Goal: Information Seeking & Learning: Learn about a topic

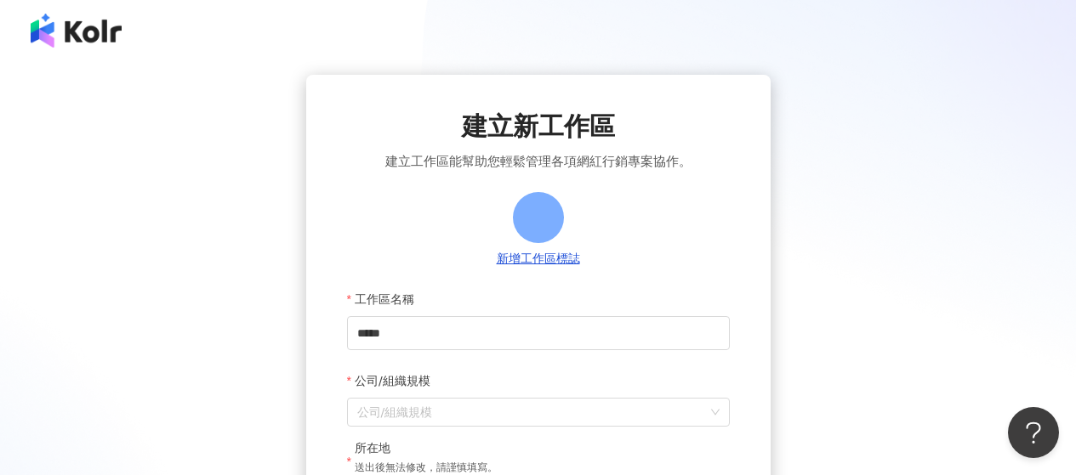
click at [102, 29] on img at bounding box center [76, 31] width 91 height 34
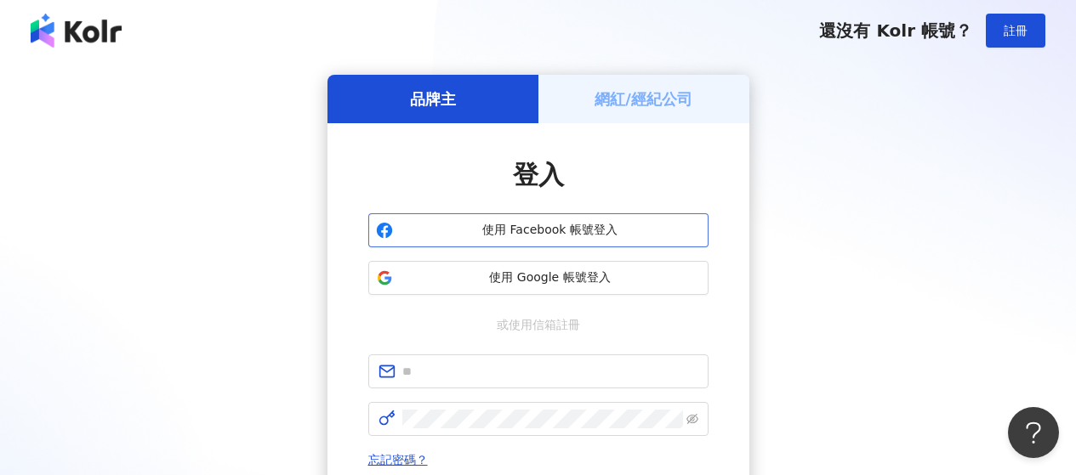
click at [545, 236] on span "使用 Facebook 帳號登入" at bounding box center [550, 230] width 301 height 17
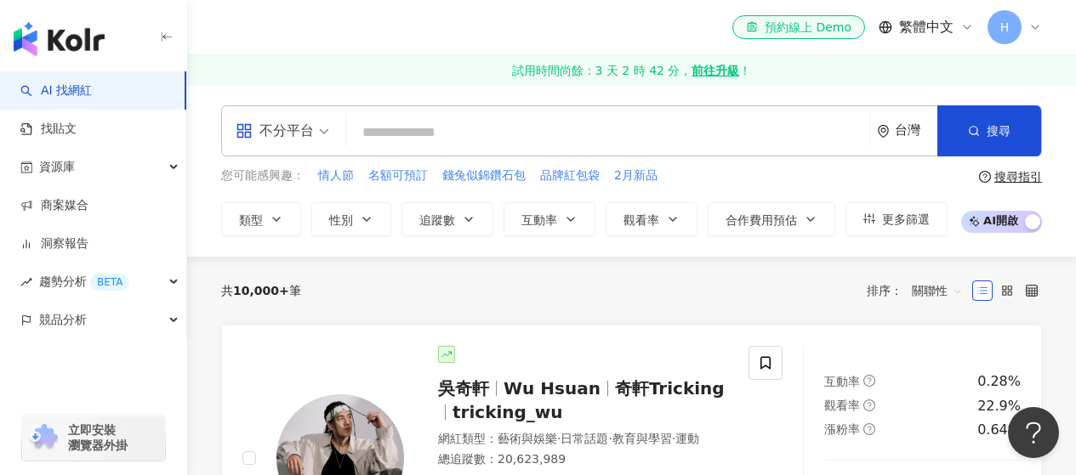
click at [439, 131] on input "search" at bounding box center [607, 132] width 509 height 32
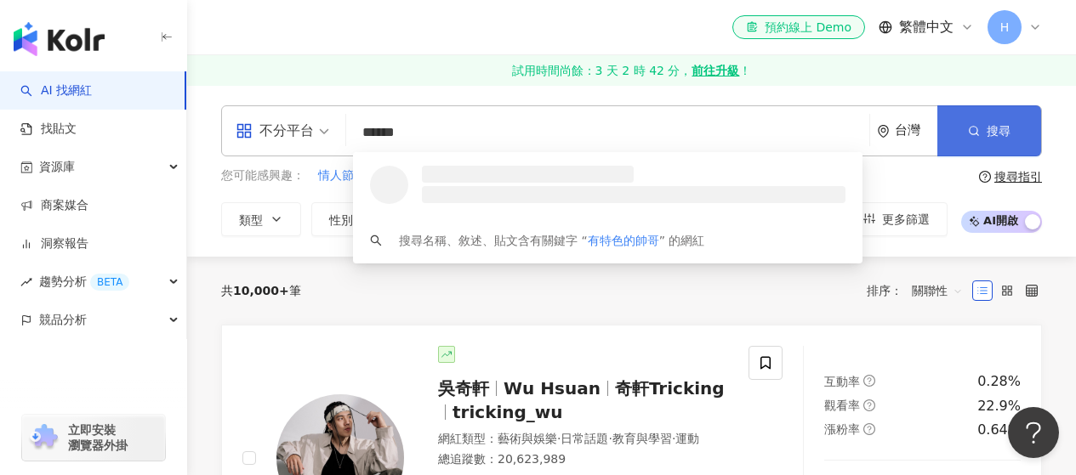
click at [1000, 133] on span "搜尋" at bounding box center [998, 131] width 24 height 14
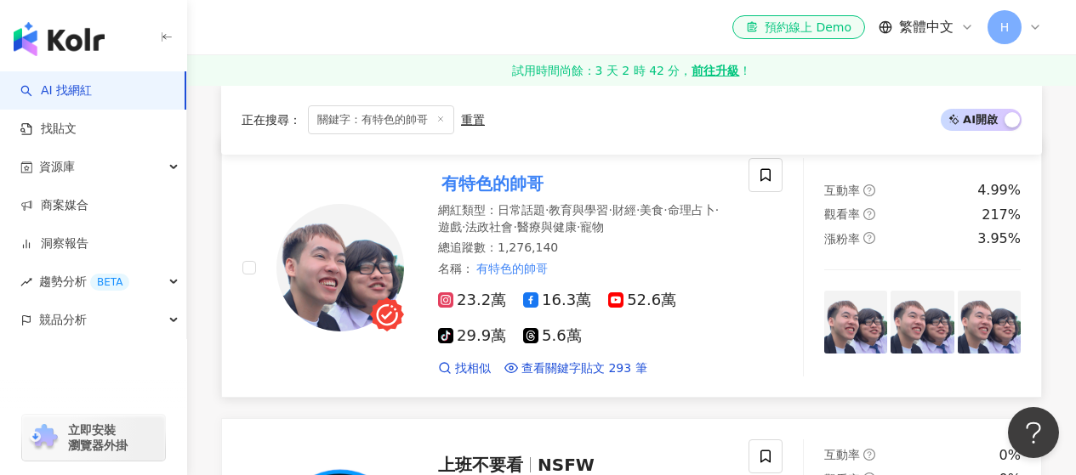
scroll to position [255, 0]
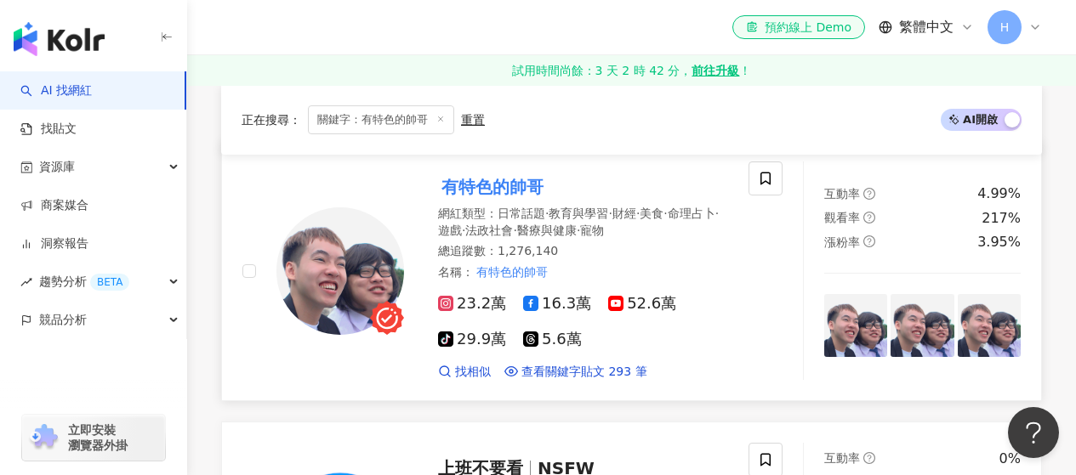
click at [480, 187] on mark "有特色的帥哥" at bounding box center [492, 186] width 109 height 27
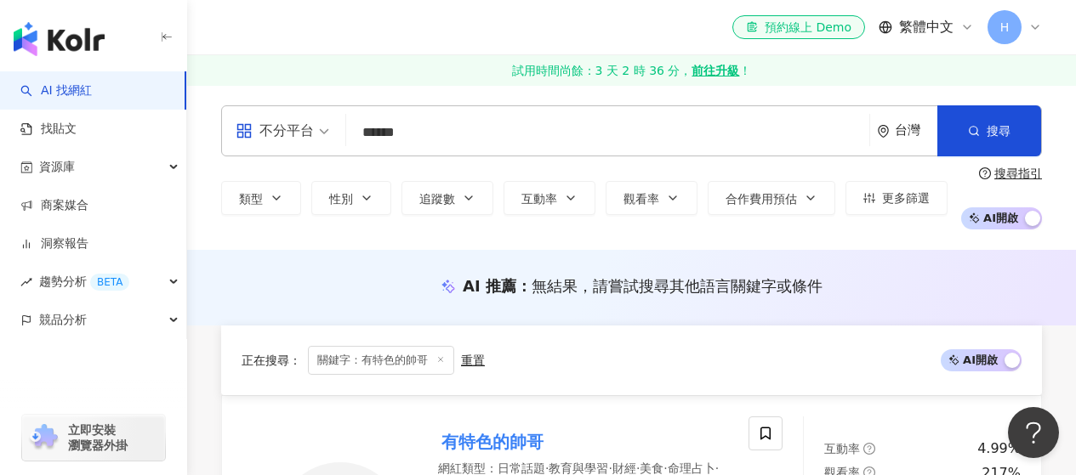
drag, startPoint x: 458, startPoint y: 128, endPoint x: 297, endPoint y: 129, distance: 161.6
click at [297, 129] on div "不分平台 ****** 台灣 搜尋 loading 搜尋名稱、敘述、貼文含有關鍵字 “ 有特色的帥哥 ” 的網紅" at bounding box center [631, 130] width 821 height 51
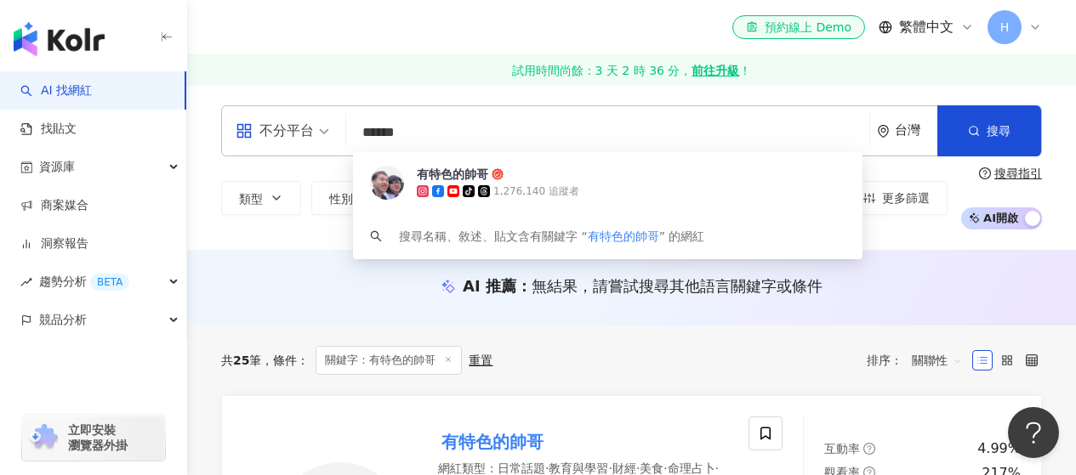
paste input "**********"
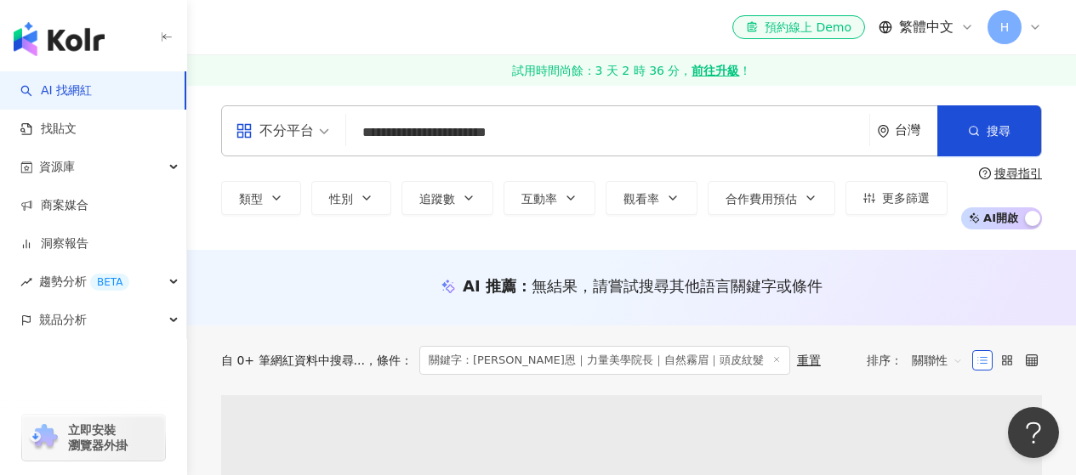
click at [723, 132] on input "**********" at bounding box center [607, 132] width 509 height 32
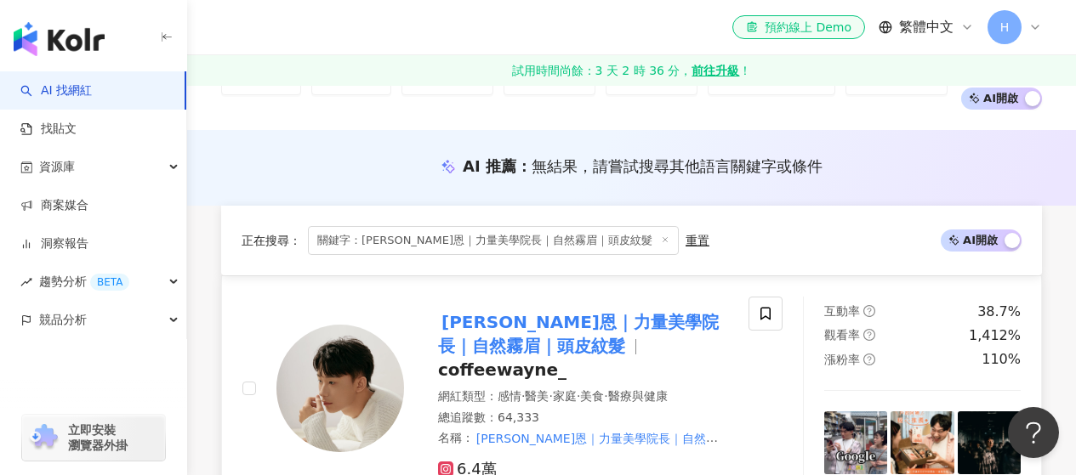
scroll to position [255, 0]
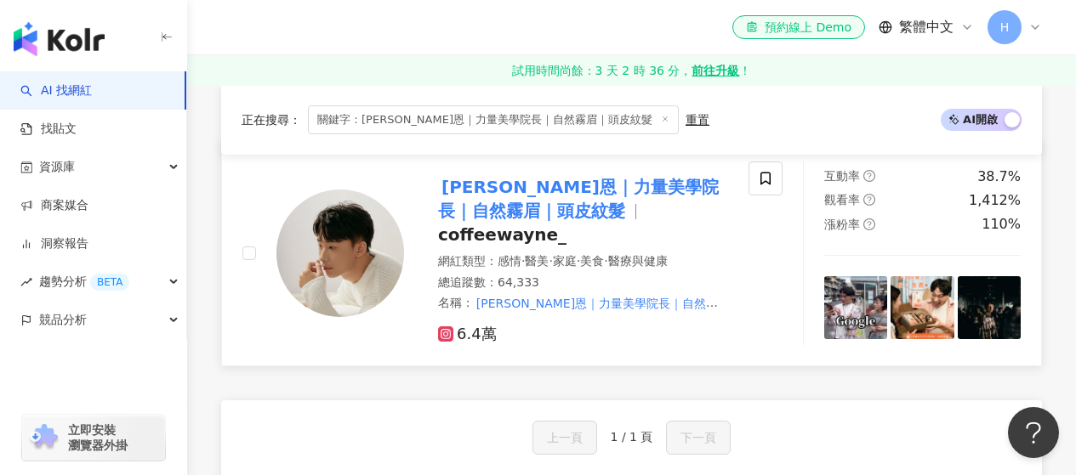
type input "**********"
click at [375, 240] on img at bounding box center [340, 254] width 128 height 128
click at [503, 206] on mark "wayne維恩｜力量美學院長｜自然霧眉｜頭皮紋髮" at bounding box center [578, 198] width 281 height 51
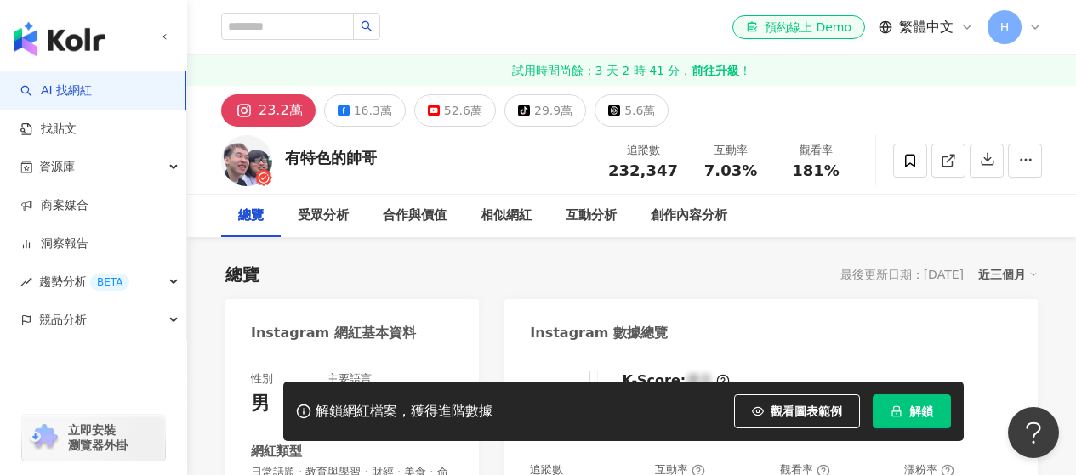
click at [913, 410] on span "解鎖" at bounding box center [921, 412] width 24 height 14
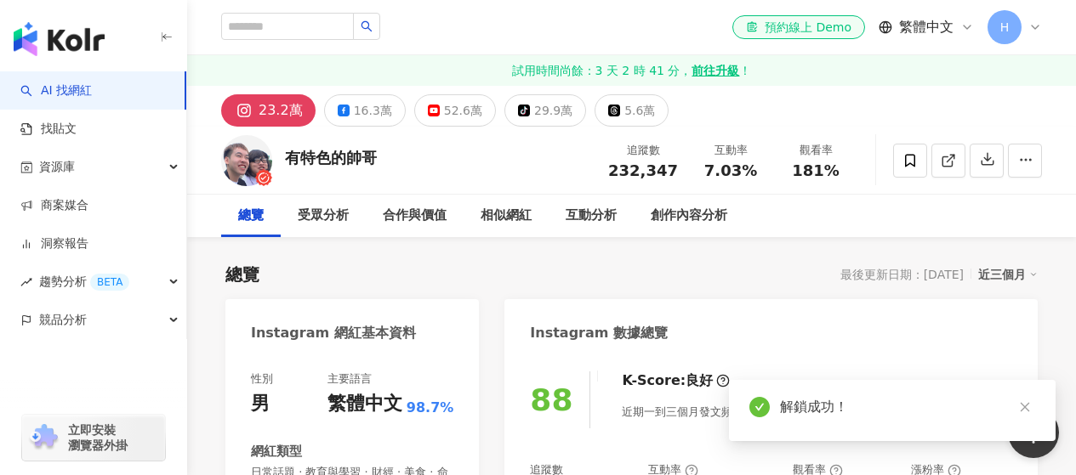
scroll to position [85, 0]
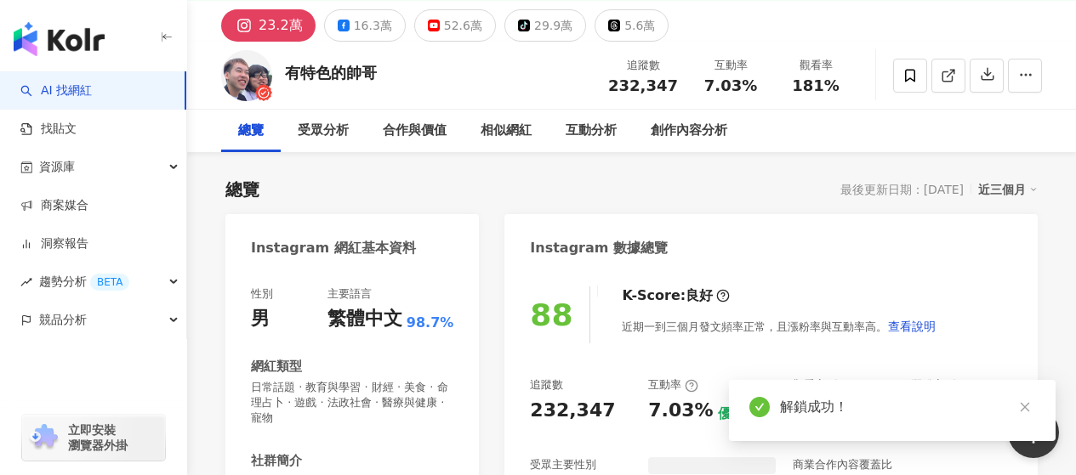
click at [613, 83] on div "232,347" at bounding box center [643, 85] width 70 height 17
drag, startPoint x: 672, startPoint y: 88, endPoint x: 685, endPoint y: 92, distance: 14.0
click at [684, 88] on div "追蹤數 232,347" at bounding box center [643, 75] width 90 height 37
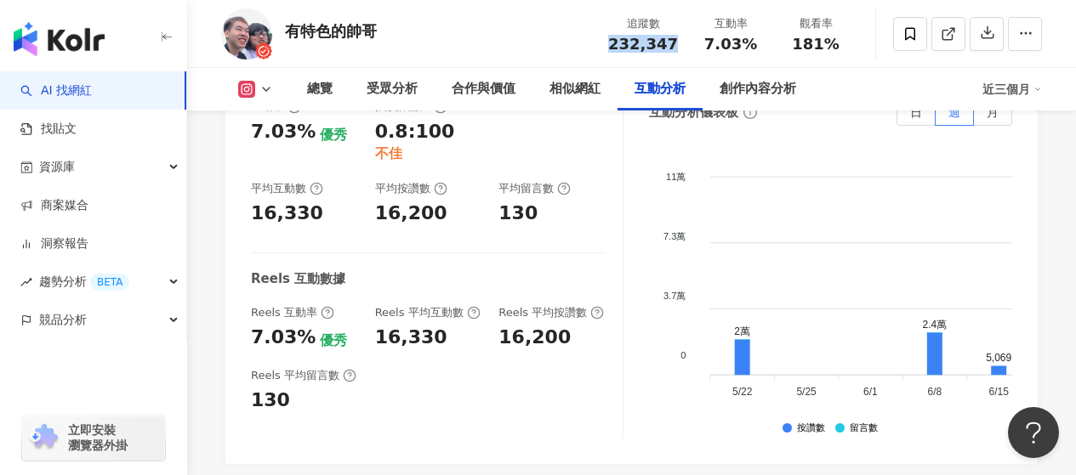
scroll to position [3656, 0]
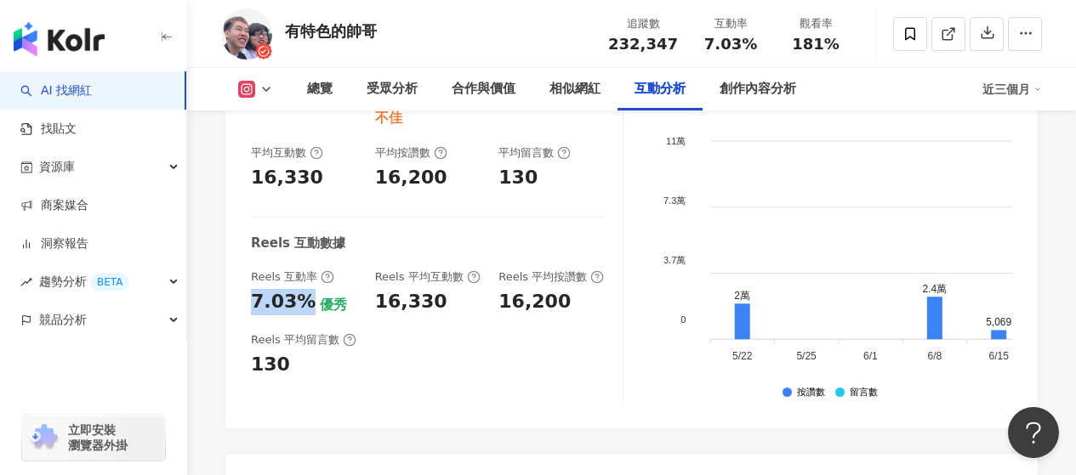
drag, startPoint x: 247, startPoint y: 207, endPoint x: 306, endPoint y: 210, distance: 59.6
click at [306, 210] on div "互動率 7.03% 優秀 按讚評論比 0.8:100 不佳 平均互動數 16,330 平均按讚數 16,200 平均留言數 130 Reels 互動數據 Re…" at bounding box center [631, 237] width 812 height 383
copy div "7.03%"
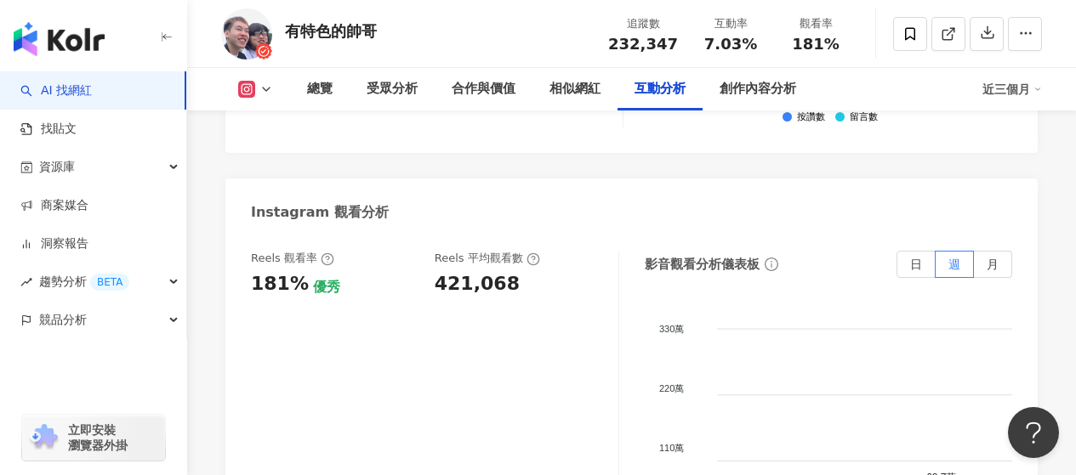
scroll to position [3911, 0]
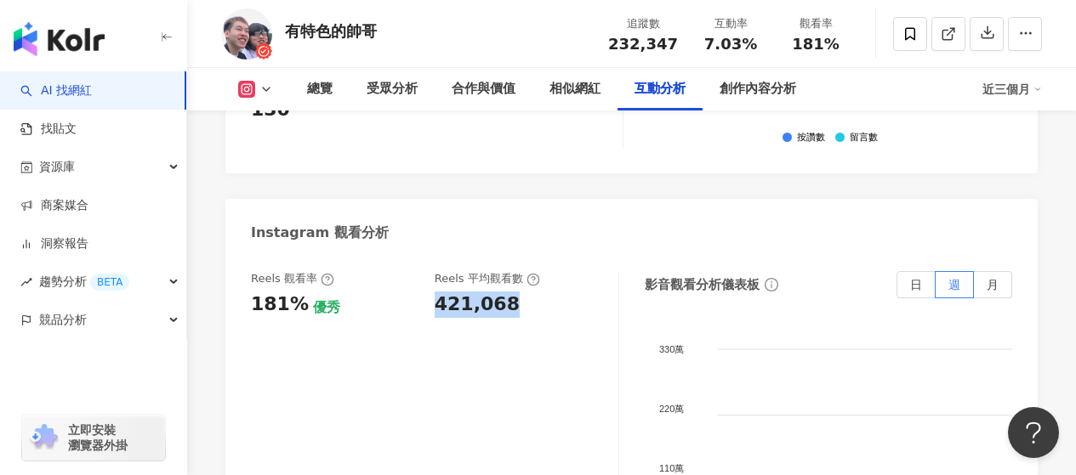
drag, startPoint x: 439, startPoint y: 225, endPoint x: 544, endPoint y: 226, distance: 105.4
click at [544, 292] on div "421,068" at bounding box center [517, 305] width 167 height 26
copy div "421,068"
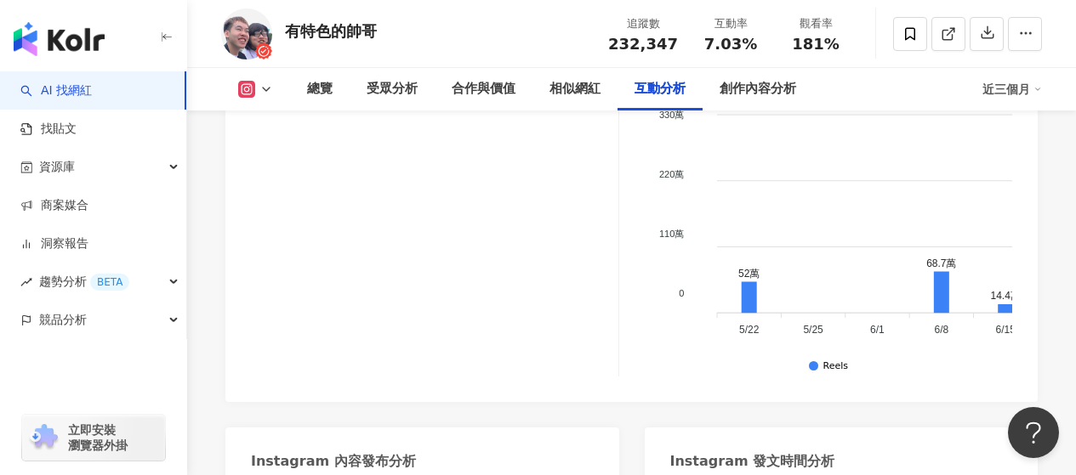
scroll to position [3551, 0]
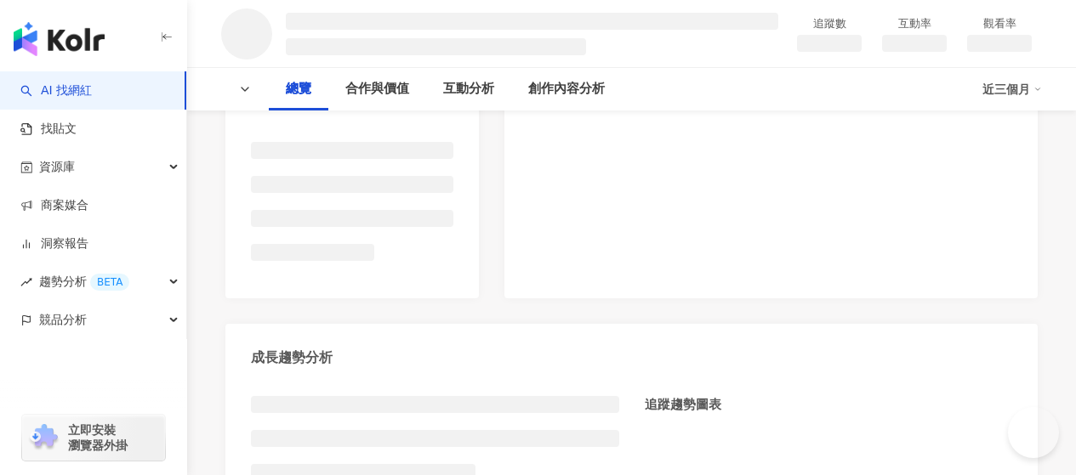
scroll to position [765, 0]
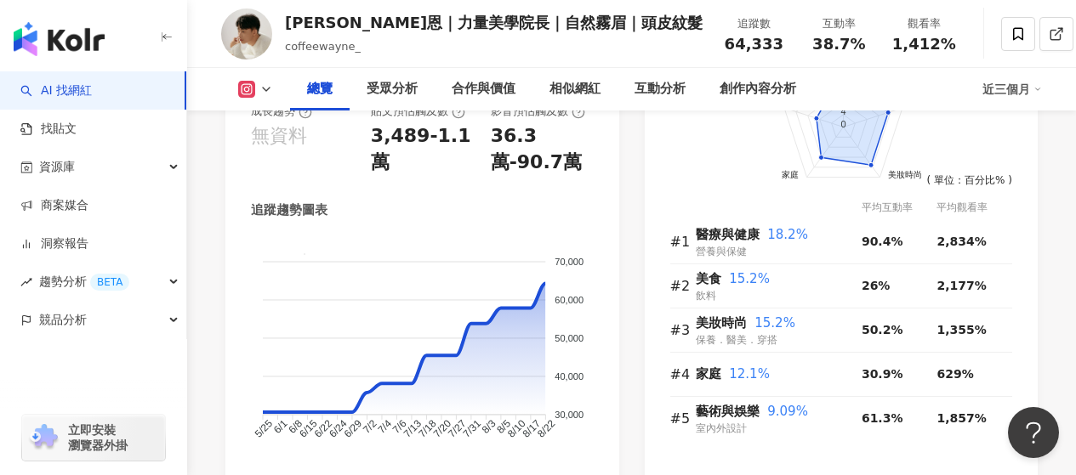
scroll to position [1333, 0]
